Goal: Task Accomplishment & Management: Complete application form

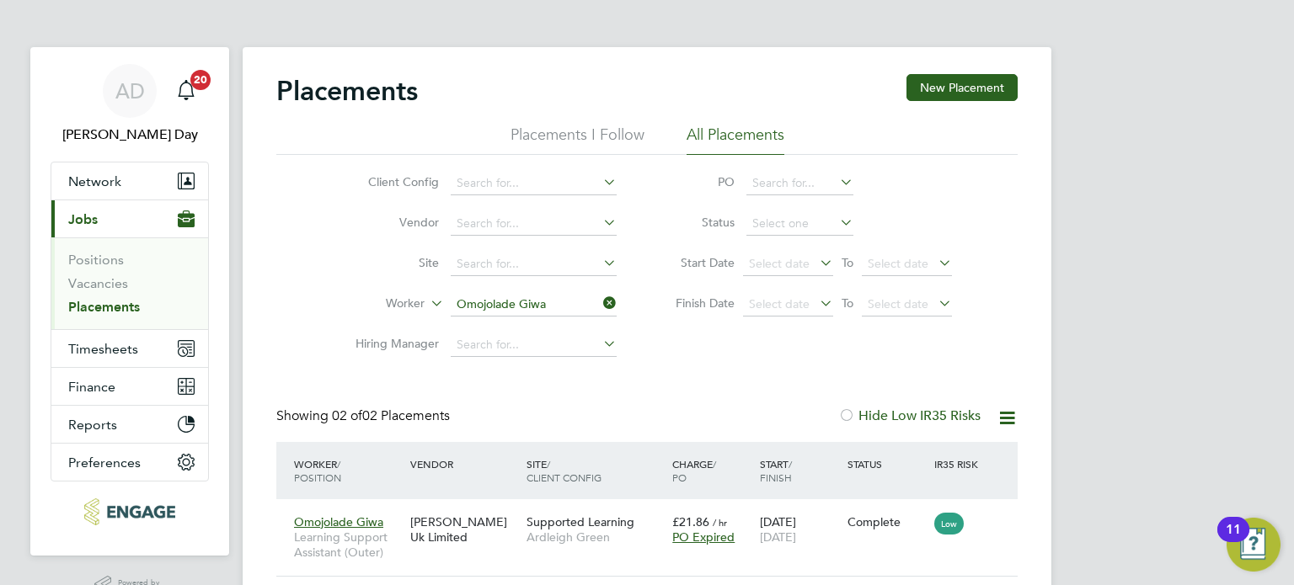
click at [81, 213] on span "Jobs" at bounding box center [82, 219] width 29 height 16
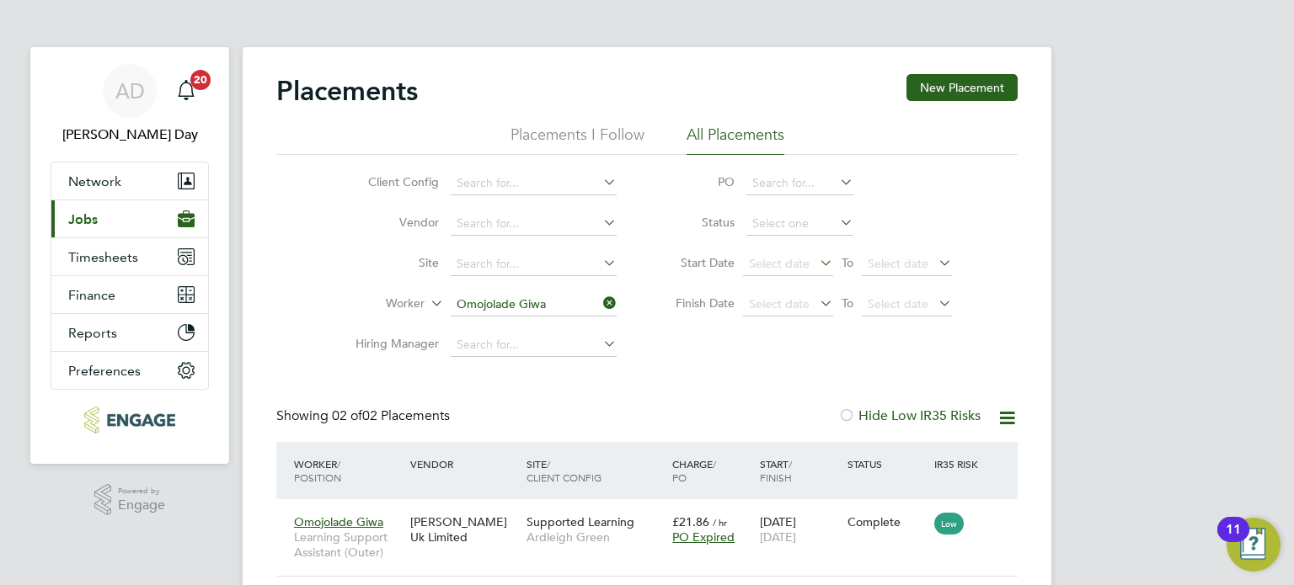
click at [81, 215] on span "Jobs" at bounding box center [82, 219] width 29 height 16
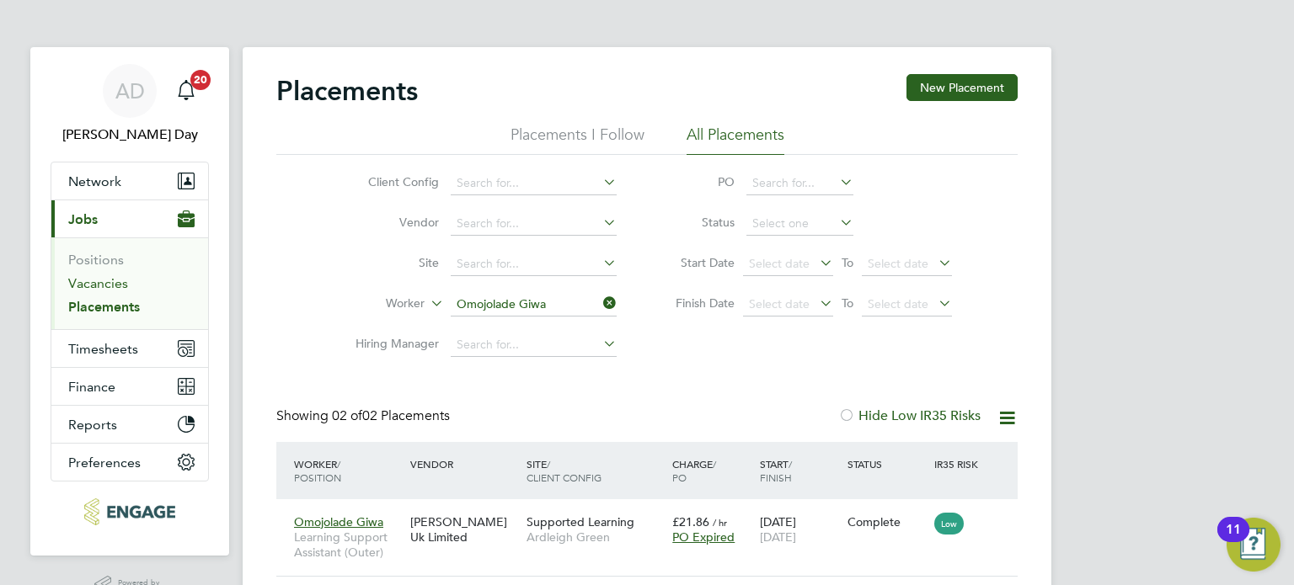
click at [108, 284] on link "Vacancies" at bounding box center [98, 283] width 60 height 16
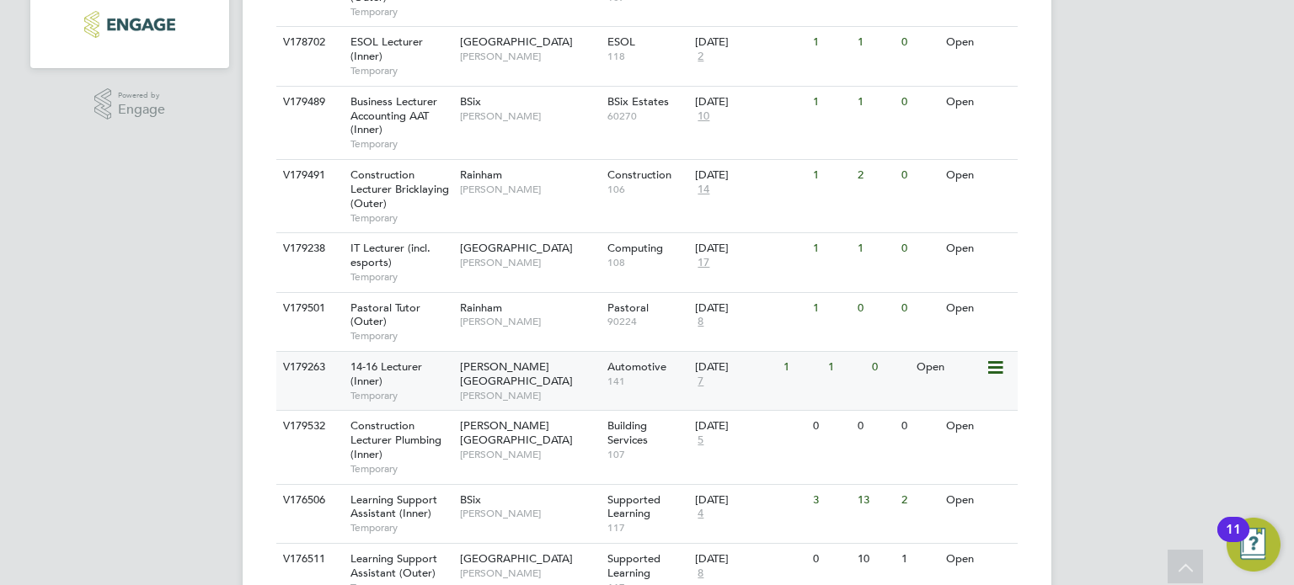
scroll to position [590, 0]
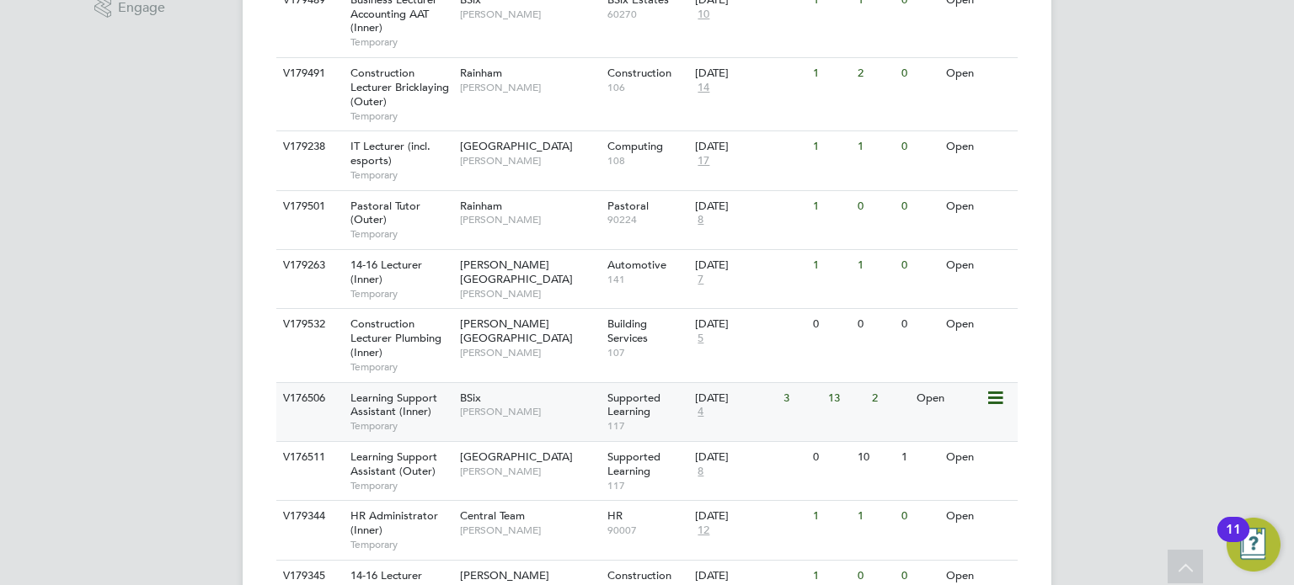
click at [568, 390] on div "BSix Rachel Johnson" at bounding box center [529, 405] width 147 height 44
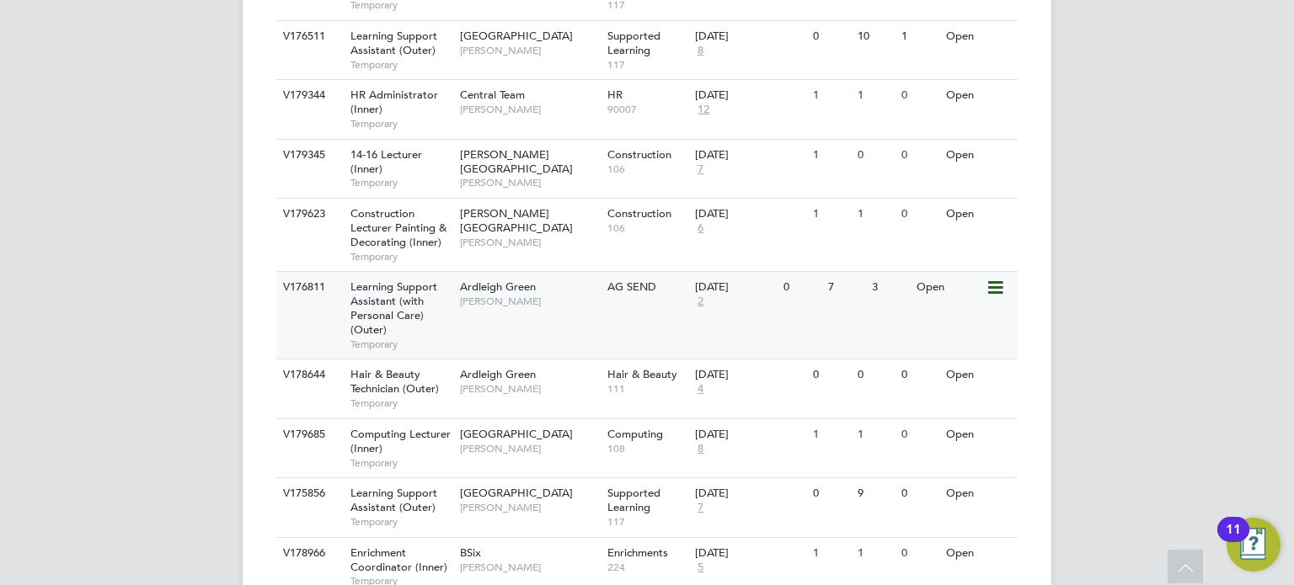
scroll to position [1179, 0]
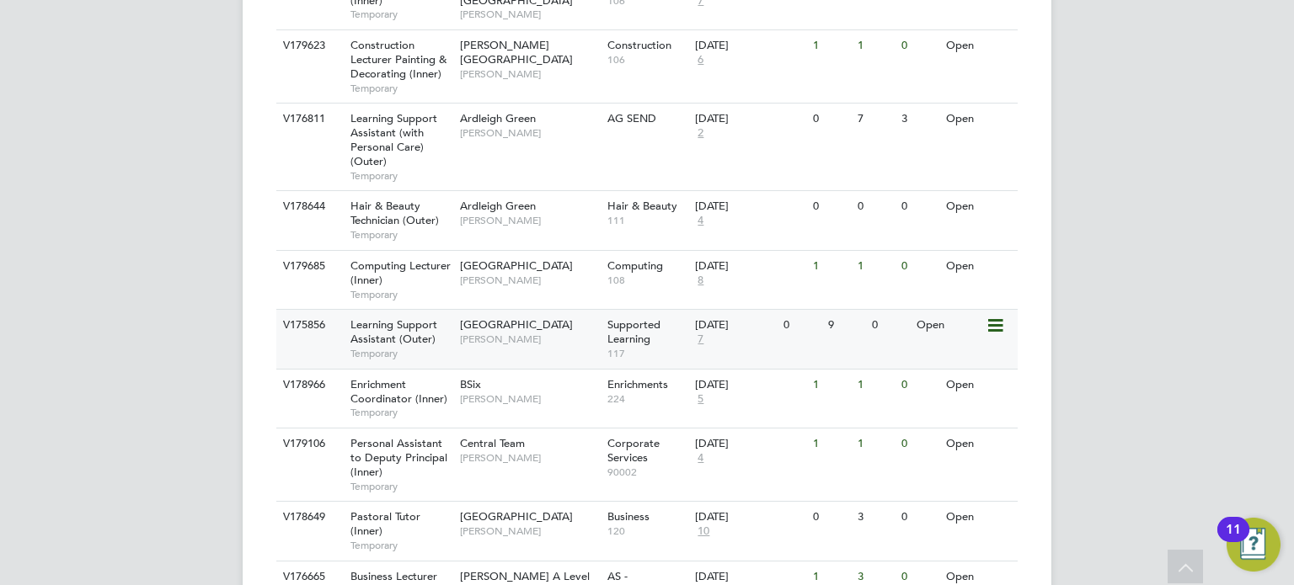
click at [570, 338] on span "[PERSON_NAME]" at bounding box center [529, 339] width 139 height 13
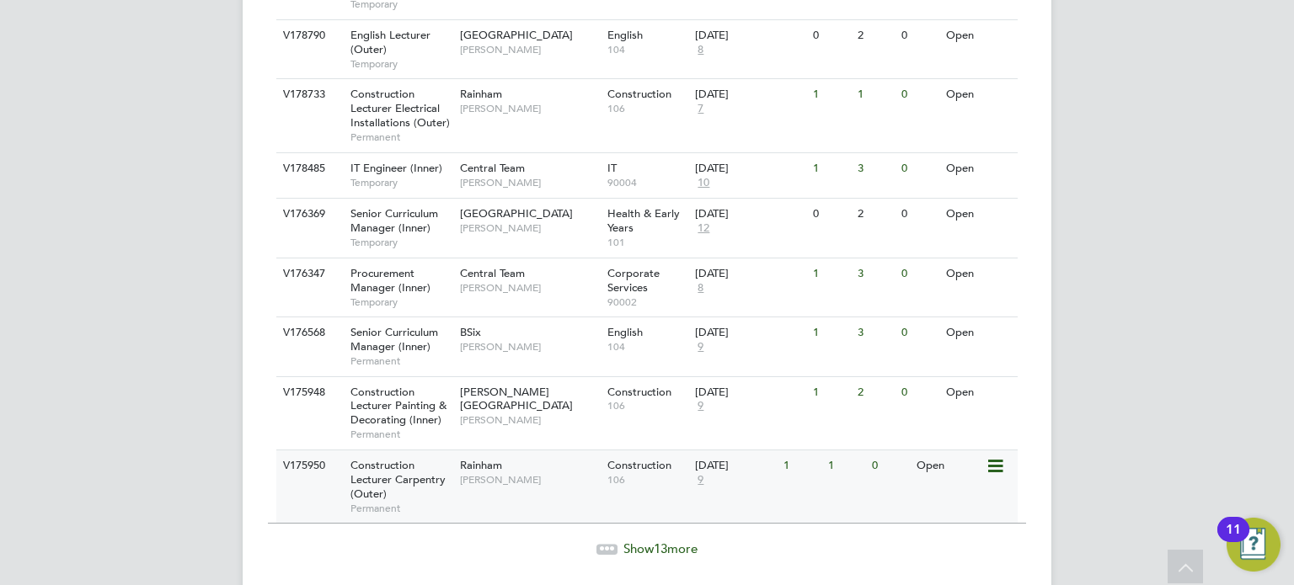
scroll to position [1898, 0]
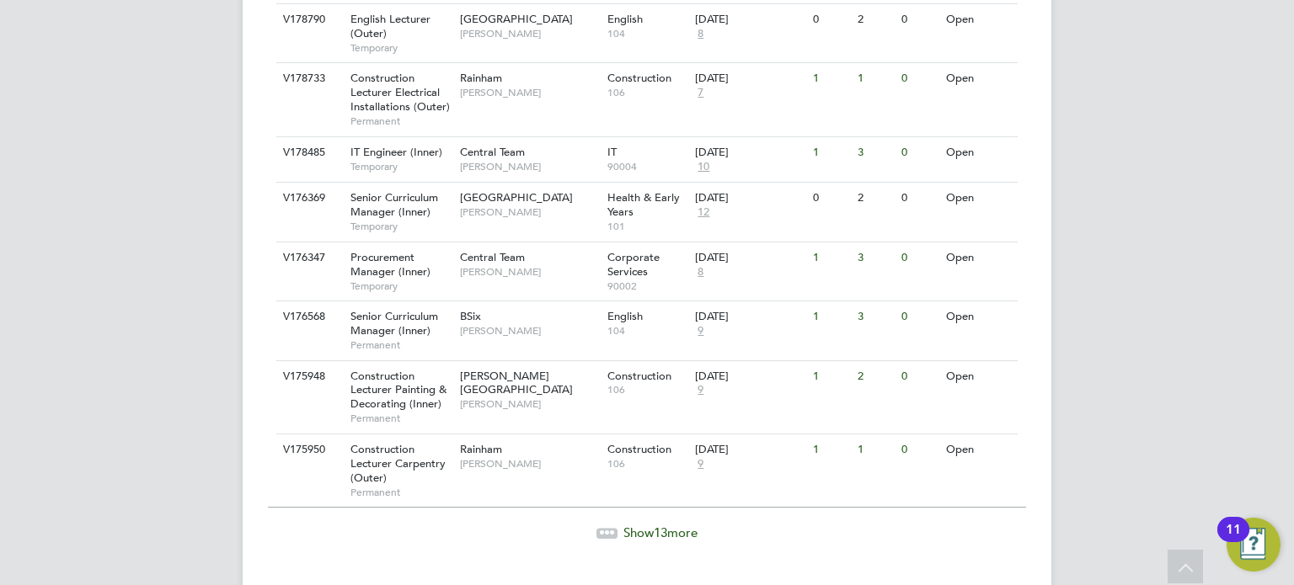
click at [664, 525] on span "13" at bounding box center [660, 533] width 13 height 16
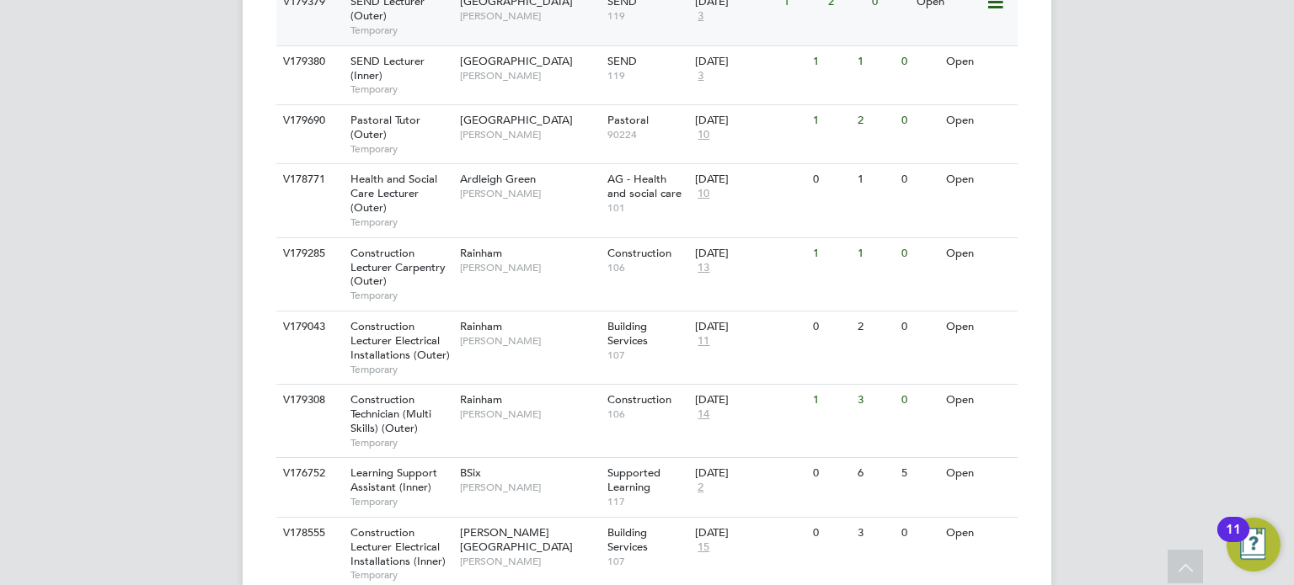
scroll to position [2690, 0]
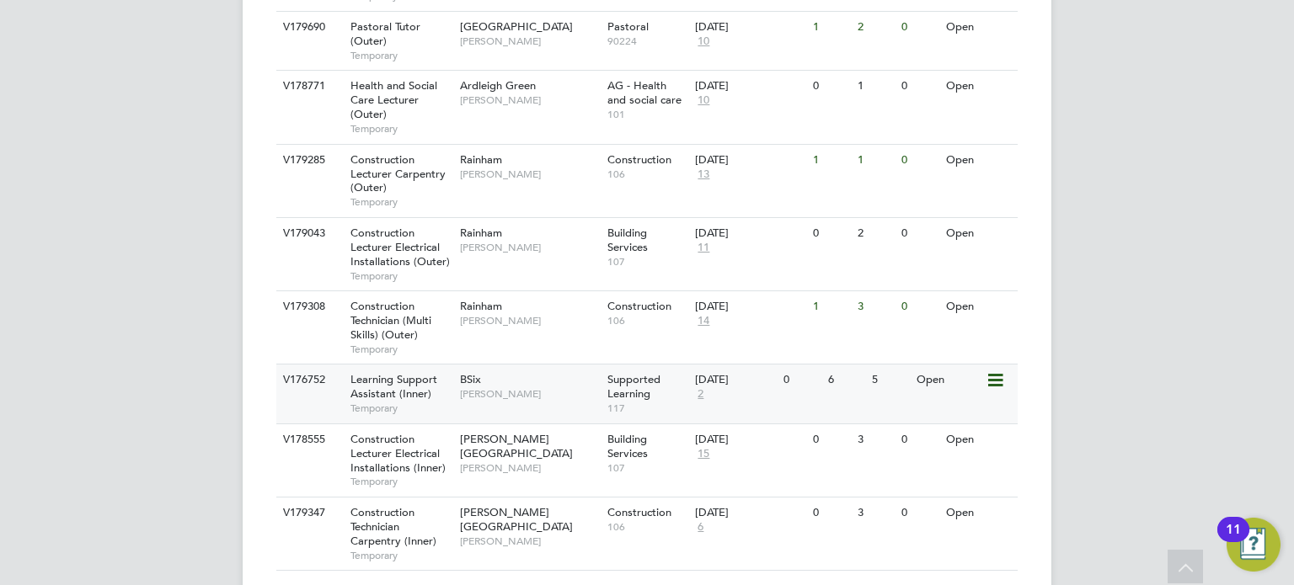
click at [711, 373] on div "[DATE]" at bounding box center [735, 380] width 80 height 14
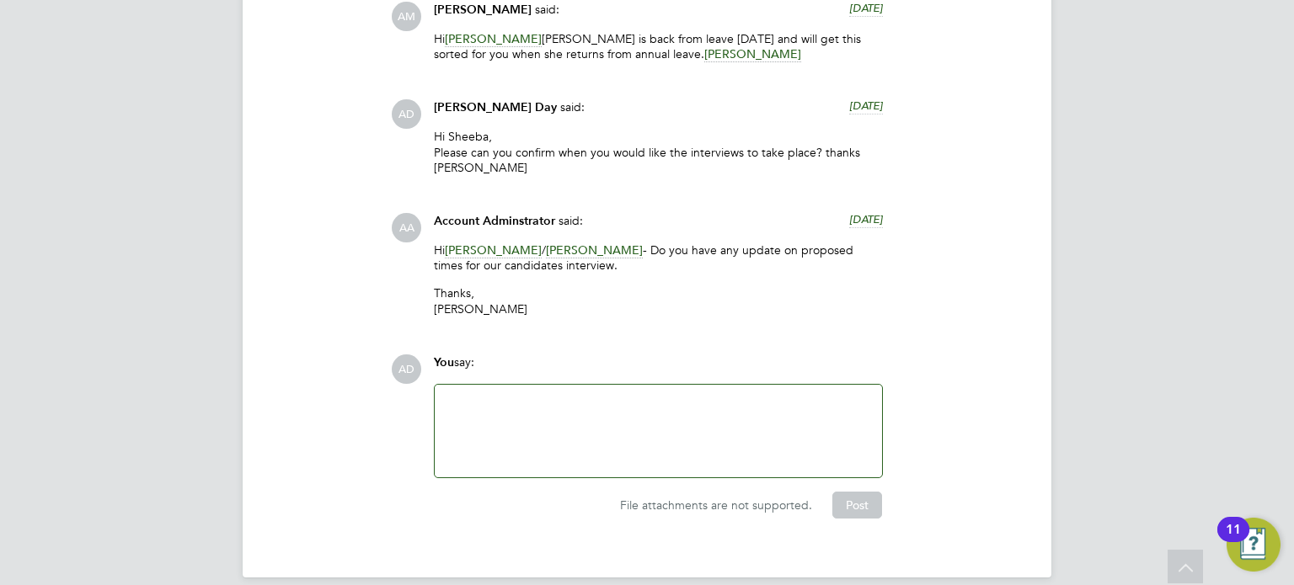
click at [617, 395] on div at bounding box center [658, 431] width 427 height 72
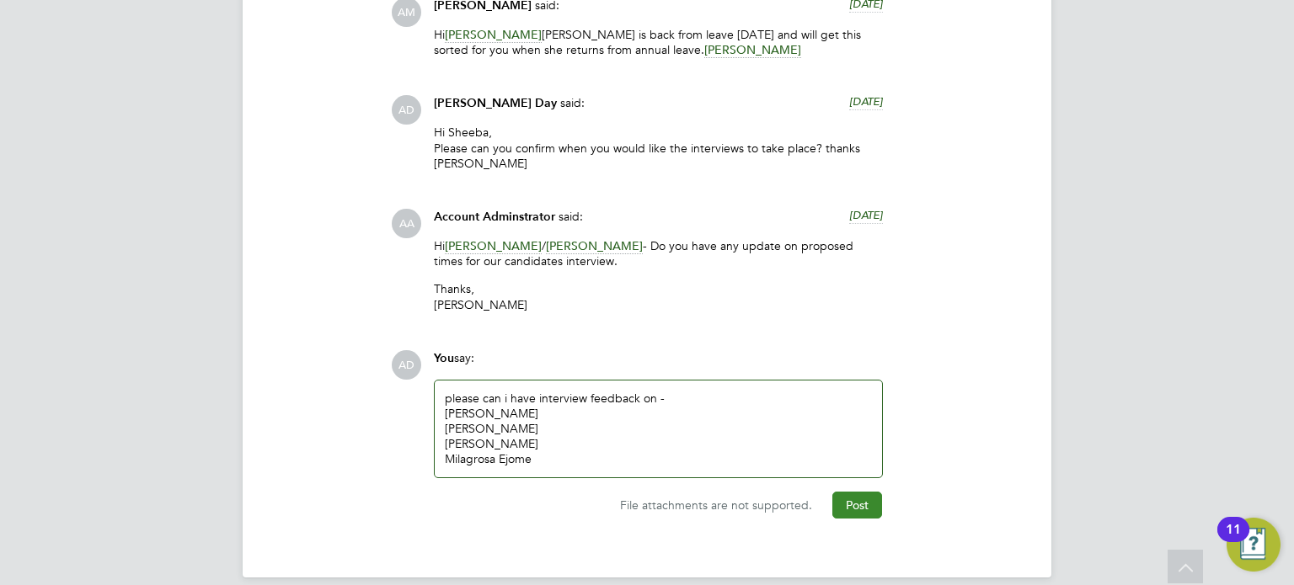
click at [859, 492] on button "Post" at bounding box center [857, 505] width 50 height 27
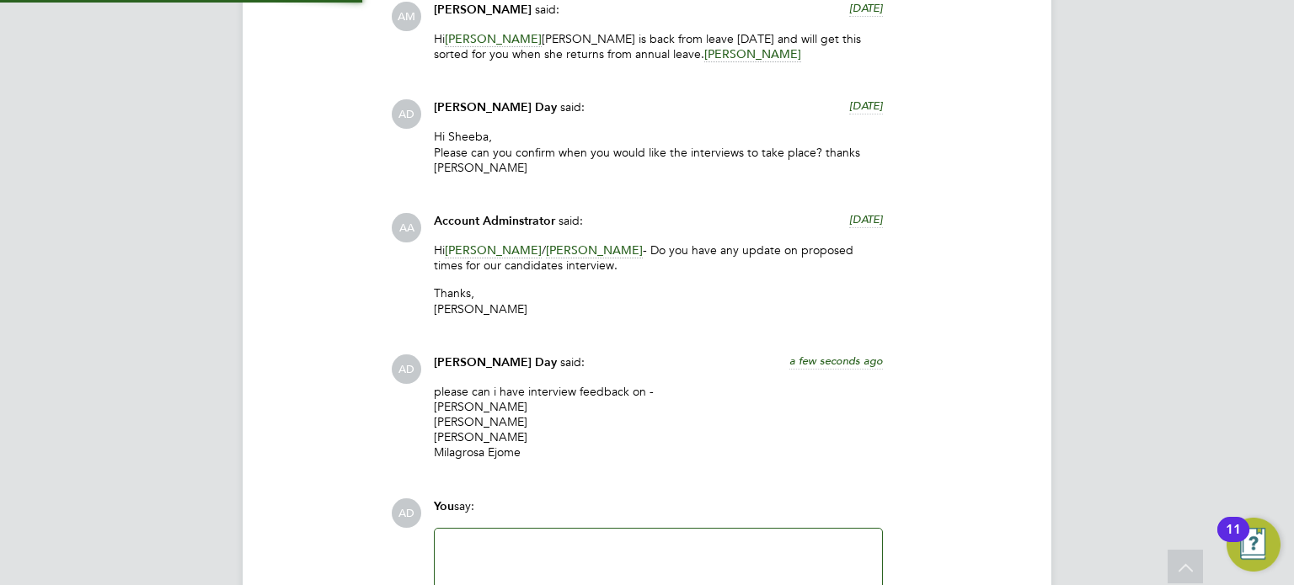
scroll to position [5350, 0]
